Goal: Information Seeking & Learning: Learn about a topic

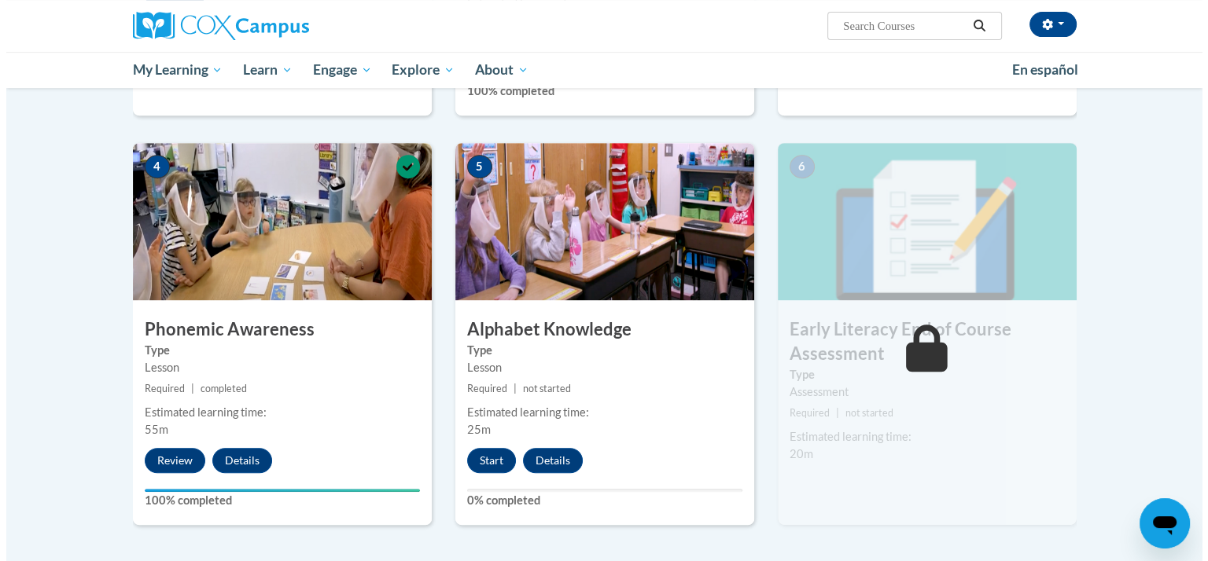
scroll to position [704, 0]
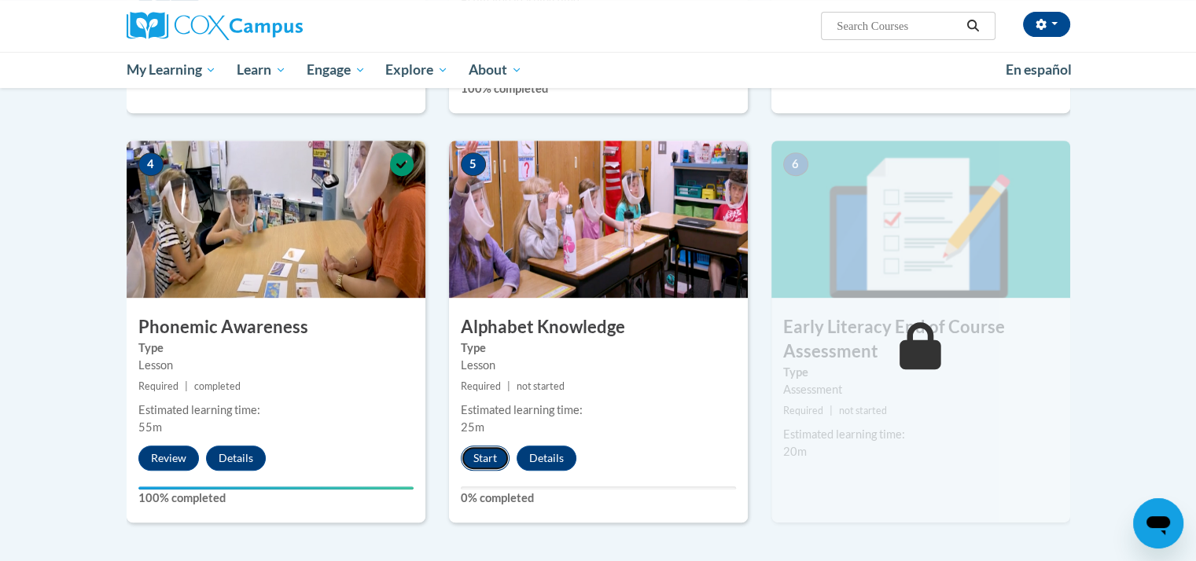
click at [494, 450] on button "Start" at bounding box center [485, 458] width 49 height 25
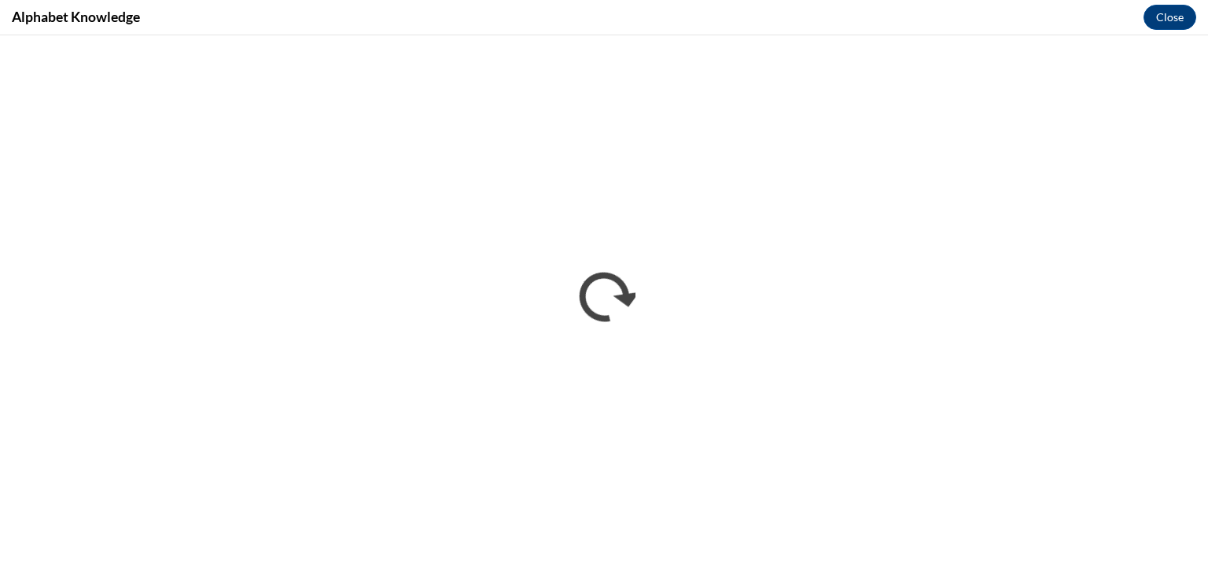
scroll to position [0, 0]
